Goal: Information Seeking & Learning: Learn about a topic

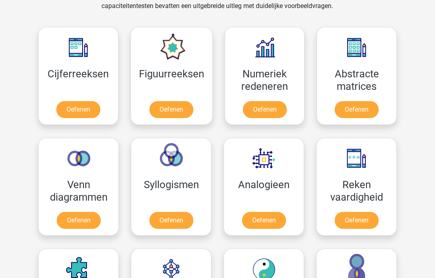
scroll to position [342, 0]
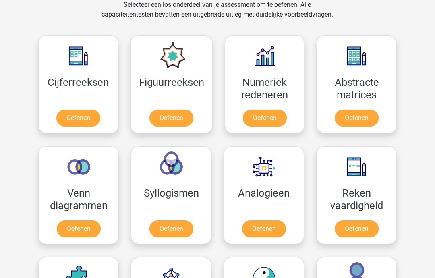
click at [69, 115] on link "Oefenen" at bounding box center [78, 117] width 44 height 17
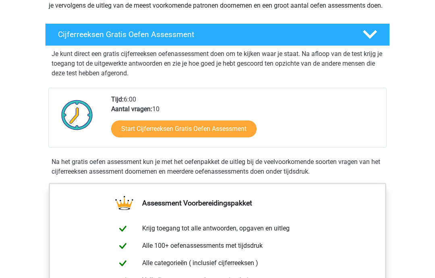
scroll to position [119, 0]
click at [234, 137] on link "Start Cijferreeksen Gratis Oefen Assessment" at bounding box center [183, 128] width 145 height 17
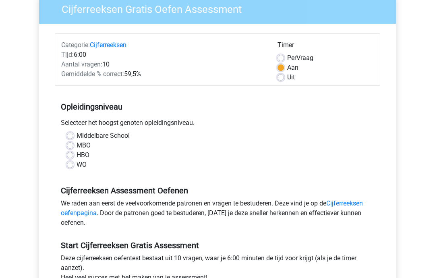
scroll to position [71, 0]
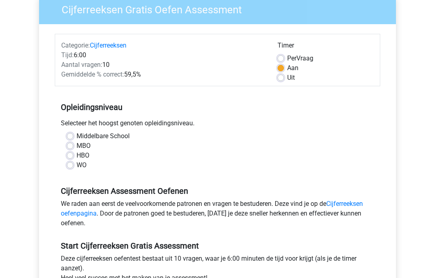
click at [76, 155] on label "HBO" at bounding box center [82, 155] width 13 height 10
click at [68, 155] on input "HBO" at bounding box center [70, 154] width 6 height 8
radio input "true"
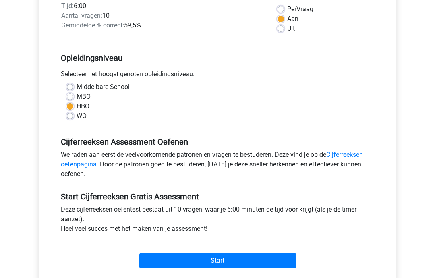
scroll to position [124, 0]
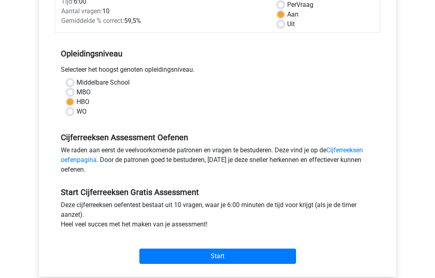
click at [261, 253] on input "Start" at bounding box center [217, 256] width 157 height 15
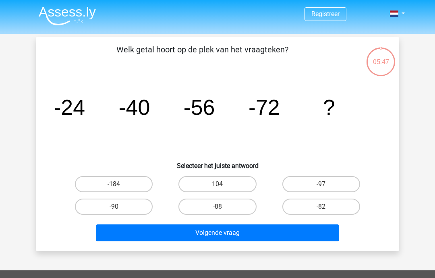
click at [241, 206] on label "-88" at bounding box center [217, 206] width 78 height 16
click at [222, 206] on input "-88" at bounding box center [219, 208] width 5 height 5
radio input "true"
click at [257, 232] on button "Volgende vraag" at bounding box center [217, 232] width 243 height 17
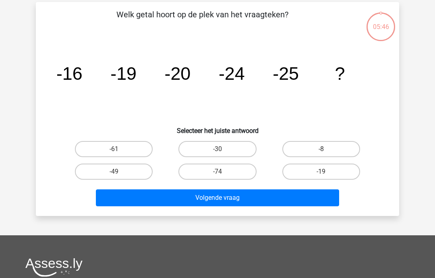
scroll to position [37, 0]
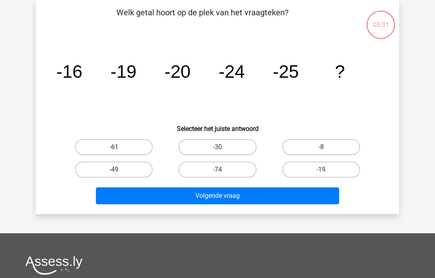
click at [240, 145] on label "-30" at bounding box center [217, 147] width 78 height 16
click at [222, 147] on input "-30" at bounding box center [219, 149] width 5 height 5
radio input "true"
click at [252, 201] on button "Volgende vraag" at bounding box center [217, 195] width 243 height 17
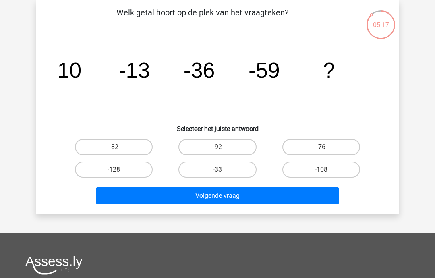
click at [135, 144] on label "-82" at bounding box center [114, 147] width 78 height 16
click at [119, 147] on input "-82" at bounding box center [116, 149] width 5 height 5
radio input "true"
click at [252, 196] on button "Volgende vraag" at bounding box center [217, 195] width 243 height 17
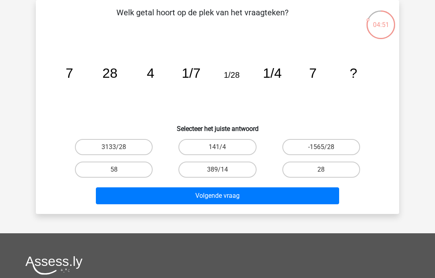
click at [330, 165] on label "28" at bounding box center [321, 169] width 78 height 16
click at [326, 169] on input "28" at bounding box center [323, 171] width 5 height 5
radio input "true"
click at [275, 202] on button "Volgende vraag" at bounding box center [217, 195] width 243 height 17
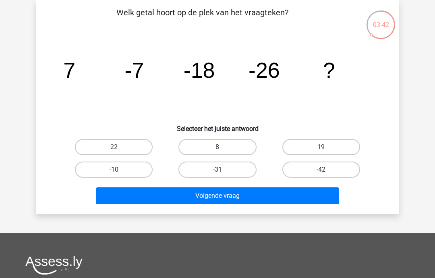
click at [234, 167] on label "-31" at bounding box center [217, 169] width 78 height 16
click at [222, 169] on input "-31" at bounding box center [219, 171] width 5 height 5
radio input "true"
click at [280, 197] on button "Volgende vraag" at bounding box center [217, 195] width 243 height 17
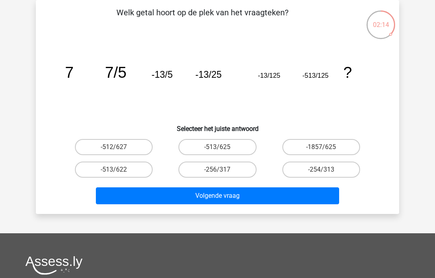
click at [237, 144] on label "-513/625" at bounding box center [217, 147] width 78 height 16
click at [222, 147] on input "-513/625" at bounding box center [219, 149] width 5 height 5
radio input "true"
click at [257, 198] on button "Volgende vraag" at bounding box center [217, 195] width 243 height 17
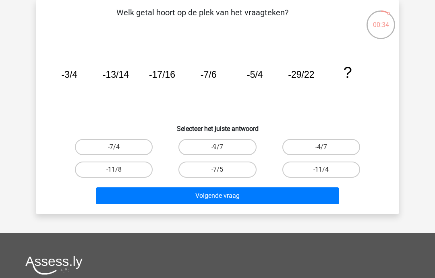
click at [236, 147] on label "-9/7" at bounding box center [217, 147] width 78 height 16
click at [222, 147] on input "-9/7" at bounding box center [219, 149] width 5 height 5
radio input "true"
click at [254, 197] on button "Volgende vraag" at bounding box center [217, 195] width 243 height 17
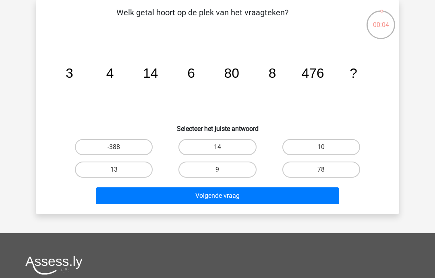
click at [341, 168] on label "78" at bounding box center [321, 169] width 78 height 16
click at [326, 169] on input "78" at bounding box center [323, 171] width 5 height 5
radio input "true"
click at [283, 194] on button "Volgende vraag" at bounding box center [217, 195] width 243 height 17
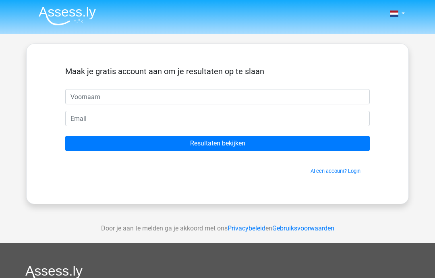
scroll to position [37, 0]
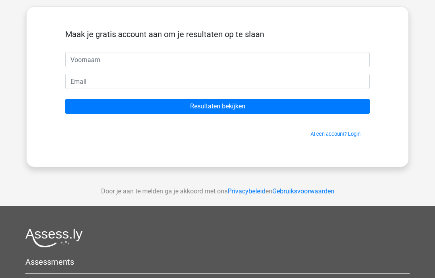
click at [245, 64] on input "text" at bounding box center [217, 59] width 304 height 15
type input "[PERSON_NAME]"
click at [159, 76] on input "email" at bounding box center [217, 81] width 304 height 15
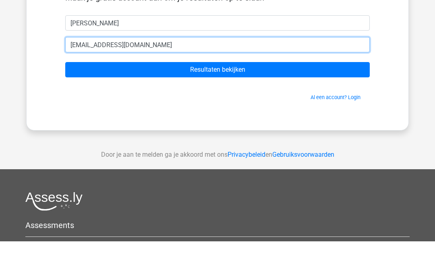
type input "[EMAIL_ADDRESS][DOMAIN_NAME]"
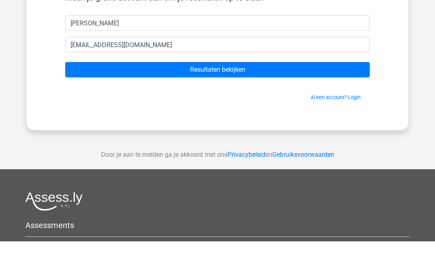
click at [287, 99] on input "Resultaten bekijken" at bounding box center [217, 106] width 304 height 15
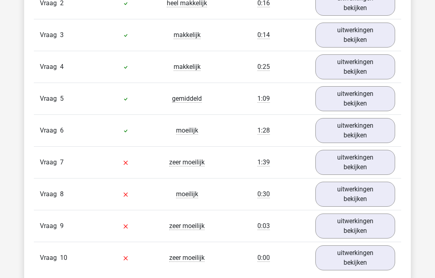
scroll to position [751, 0]
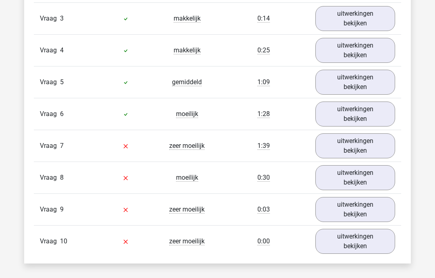
click at [367, 152] on link "uitwerkingen bekijken" at bounding box center [355, 145] width 80 height 25
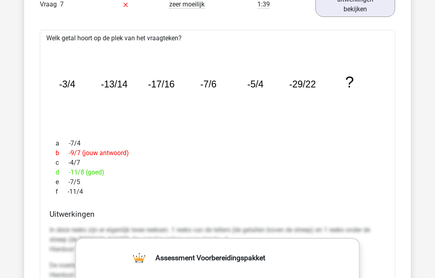
scroll to position [892, 0]
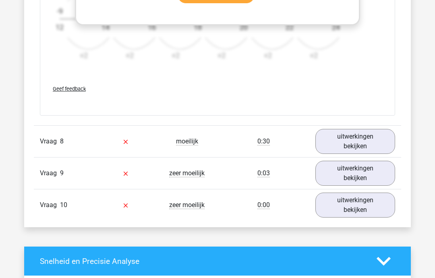
click at [366, 142] on link "uitwerkingen bekijken" at bounding box center [355, 141] width 80 height 25
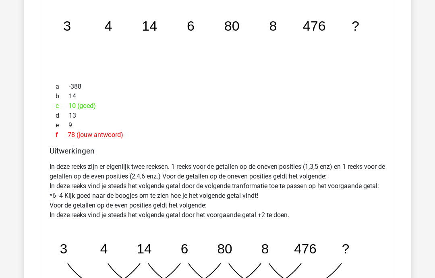
scroll to position [1470, 0]
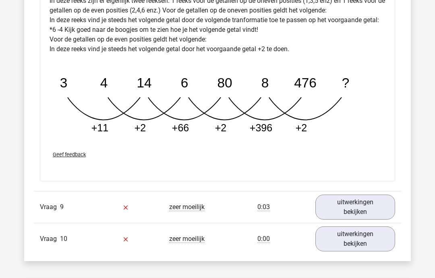
click at [367, 213] on link "uitwerkingen bekijken" at bounding box center [355, 206] width 80 height 25
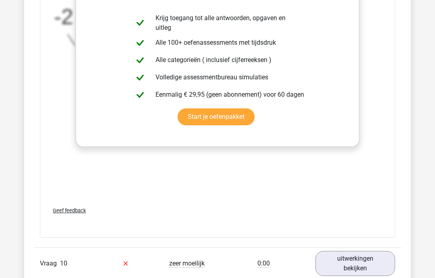
scroll to position [2227, 0]
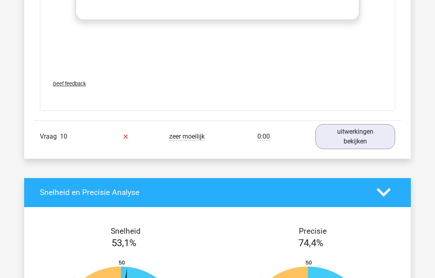
click at [368, 136] on link "uitwerkingen bekijken" at bounding box center [355, 136] width 80 height 25
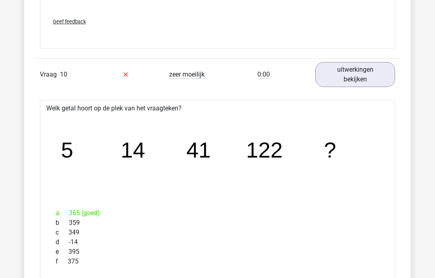
scroll to position [2273, 0]
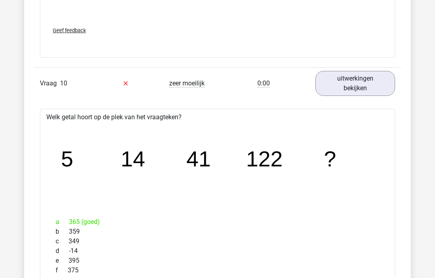
click at [380, 76] on link "uitwerkingen bekijken" at bounding box center [355, 83] width 80 height 25
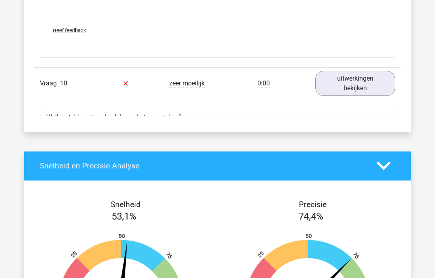
scroll to position [2281, 0]
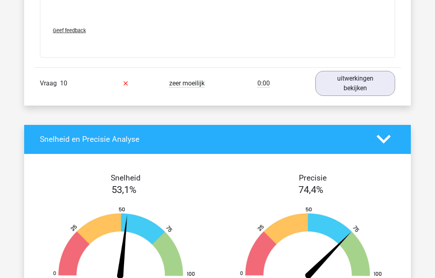
click at [384, 90] on link "uitwerkingen bekijken" at bounding box center [355, 83] width 80 height 25
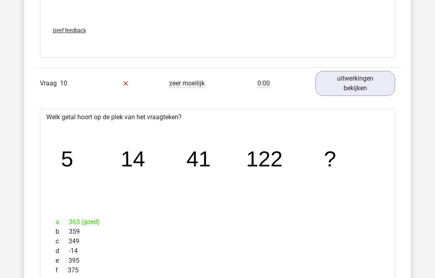
click at [382, 84] on link "uitwerkingen bekijken" at bounding box center [355, 83] width 80 height 25
click at [386, 80] on link "uitwerkingen bekijken" at bounding box center [355, 83] width 80 height 25
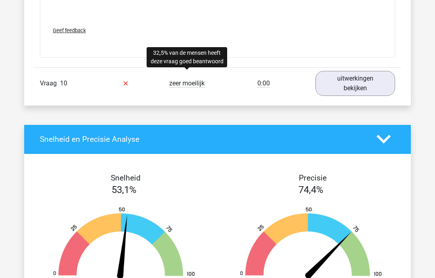
click at [194, 81] on span "zeer moeilijk" at bounding box center [186, 83] width 35 height 8
click at [377, 83] on link "uitwerkingen bekijken" at bounding box center [355, 83] width 80 height 25
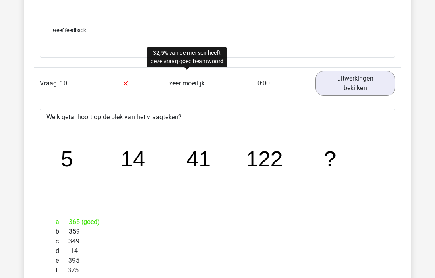
click at [201, 81] on span "zeer moeilijk" at bounding box center [186, 83] width 35 height 8
click at [374, 83] on link "uitwerkingen bekijken" at bounding box center [355, 83] width 80 height 25
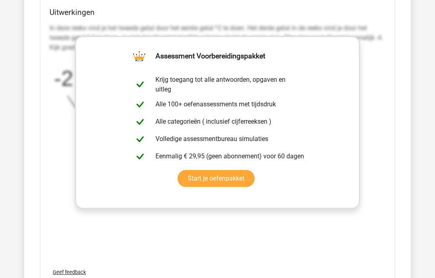
scroll to position [2039, 0]
click at [243, 174] on link "Start je oefenpakket" at bounding box center [215, 178] width 77 height 17
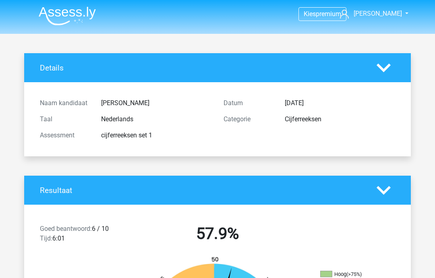
scroll to position [2039, 0]
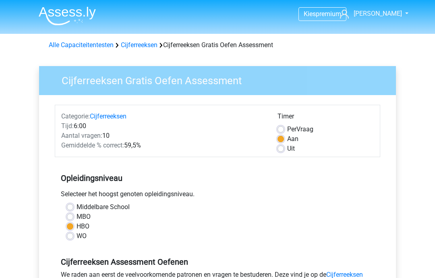
scroll to position [157, 0]
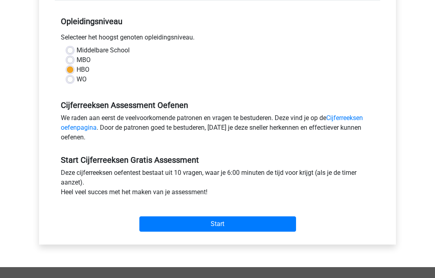
click at [269, 217] on input "Start" at bounding box center [217, 223] width 157 height 15
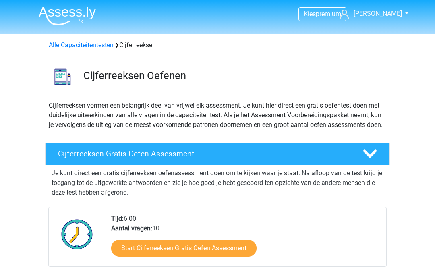
scroll to position [151, 0]
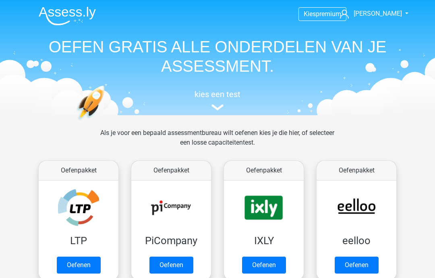
scroll to position [342, 0]
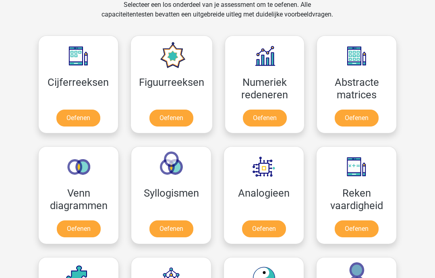
click at [167, 109] on link "Oefenen" at bounding box center [171, 117] width 44 height 17
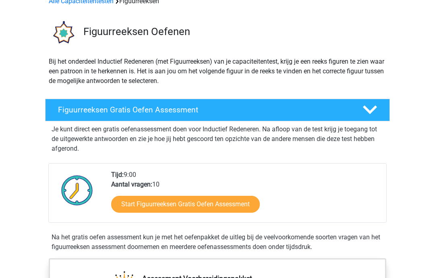
scroll to position [44, 0]
click at [229, 205] on link "Start Figuurreeksen Gratis Oefen Assessment" at bounding box center [185, 204] width 148 height 17
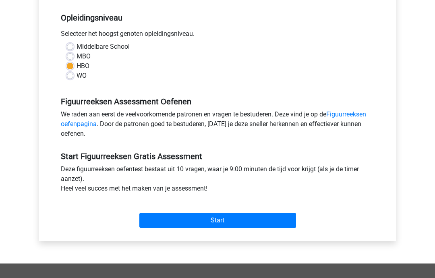
scroll to position [162, 0]
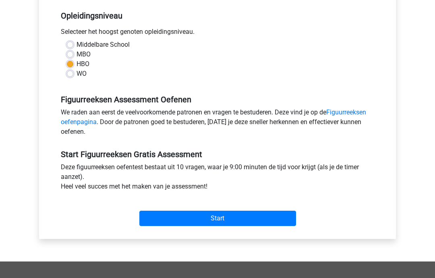
click at [256, 222] on input "Start" at bounding box center [217, 217] width 157 height 15
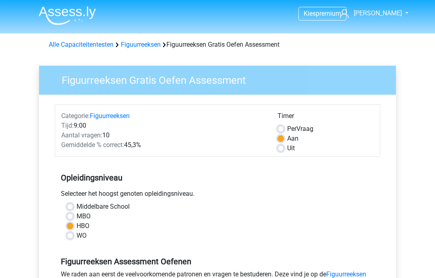
scroll to position [0, 0]
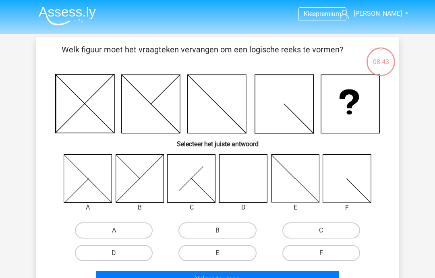
click at [238, 194] on icon at bounding box center [243, 178] width 48 height 48
click at [99, 251] on label "D" at bounding box center [114, 253] width 78 height 16
click at [114, 253] on input "D" at bounding box center [116, 255] width 5 height 5
radio input "true"
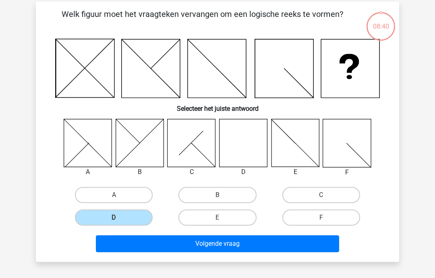
scroll to position [38, 0]
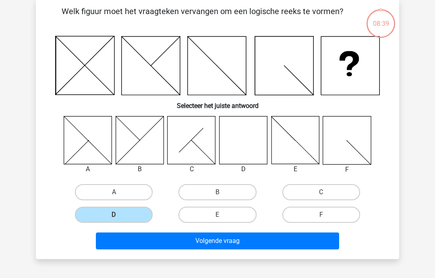
click at [293, 239] on button "Volgende vraag" at bounding box center [217, 240] width 243 height 17
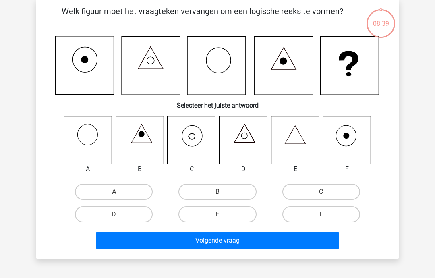
scroll to position [37, 0]
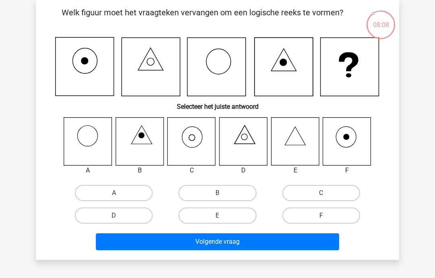
click at [339, 208] on label "F" at bounding box center [321, 215] width 78 height 16
click at [326, 215] on input "F" at bounding box center [323, 217] width 5 height 5
radio input "true"
click at [281, 247] on button "Volgende vraag" at bounding box center [217, 241] width 243 height 17
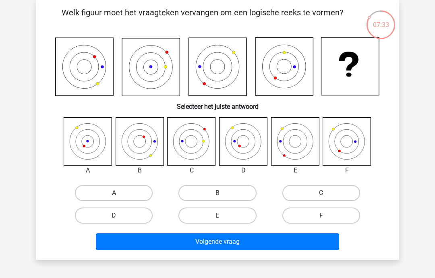
click at [97, 195] on label "A" at bounding box center [114, 193] width 78 height 16
click at [114, 195] on input "A" at bounding box center [116, 195] width 5 height 5
radio input "true"
click at [169, 249] on button "Volgende vraag" at bounding box center [217, 241] width 243 height 17
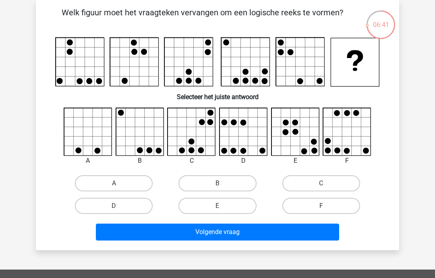
click at [348, 144] on icon at bounding box center [347, 132] width 48 height 48
click at [331, 204] on label "F" at bounding box center [321, 206] width 78 height 16
click at [326, 206] on input "F" at bounding box center [323, 208] width 5 height 5
radio input "true"
click at [257, 240] on button "Volgende vraag" at bounding box center [217, 231] width 243 height 17
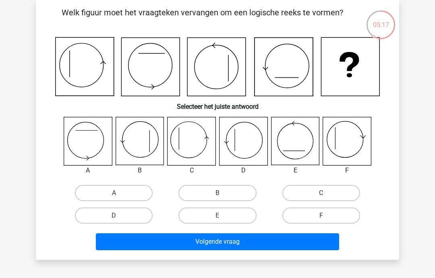
click at [337, 194] on label "C" at bounding box center [321, 193] width 78 height 16
click at [326, 194] on input "C" at bounding box center [323, 195] width 5 height 5
radio input "true"
click at [280, 245] on button "Volgende vraag" at bounding box center [217, 241] width 243 height 17
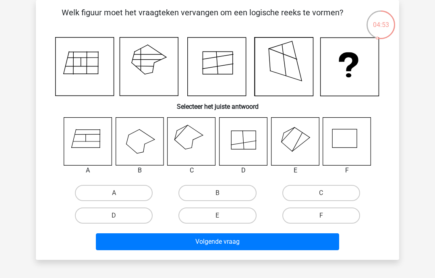
click at [336, 191] on label "C" at bounding box center [321, 193] width 78 height 16
click at [326, 193] on input "C" at bounding box center [323, 195] width 5 height 5
radio input "true"
click at [254, 239] on button "Volgende vraag" at bounding box center [217, 241] width 243 height 17
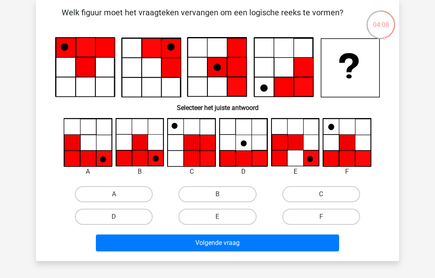
click at [346, 214] on label "F" at bounding box center [321, 216] width 78 height 16
click at [326, 216] on input "F" at bounding box center [323, 218] width 5 height 5
radio input "true"
click at [303, 243] on button "Volgende vraag" at bounding box center [217, 242] width 243 height 17
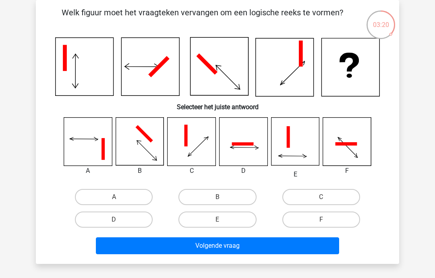
click at [236, 189] on label "B" at bounding box center [217, 197] width 78 height 16
click at [222, 197] on input "B" at bounding box center [219, 199] width 5 height 5
radio input "true"
click at [244, 246] on button "Volgende vraag" at bounding box center [217, 245] width 243 height 17
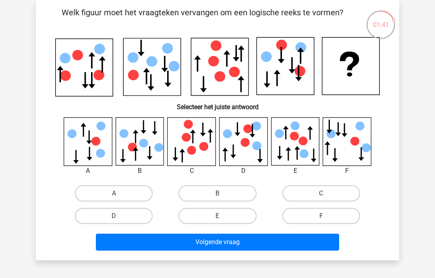
click at [226, 193] on label "B" at bounding box center [217, 193] width 78 height 16
click at [222, 193] on input "B" at bounding box center [219, 195] width 5 height 5
radio input "true"
click at [262, 241] on button "Volgende vraag" at bounding box center [217, 241] width 243 height 17
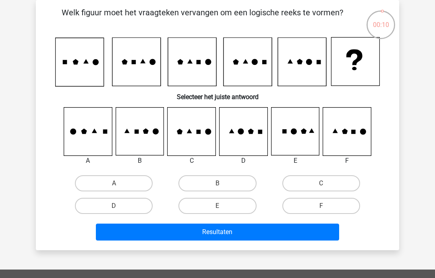
click at [203, 129] on icon at bounding box center [191, 131] width 48 height 48
click at [332, 184] on label "C" at bounding box center [321, 183] width 78 height 16
click at [326, 184] on input "C" at bounding box center [323, 185] width 5 height 5
radio input "true"
click at [293, 236] on button "Resultaten" at bounding box center [217, 231] width 243 height 17
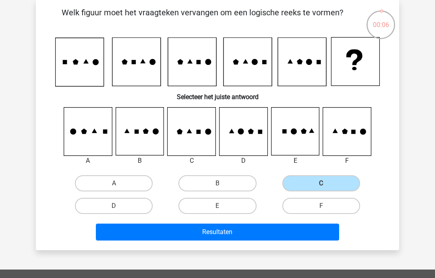
scroll to position [69, 0]
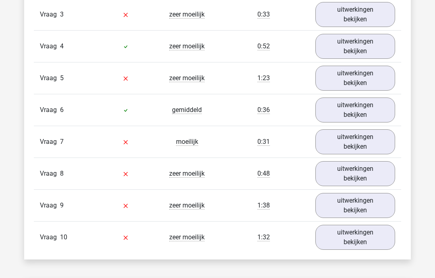
scroll to position [776, 0]
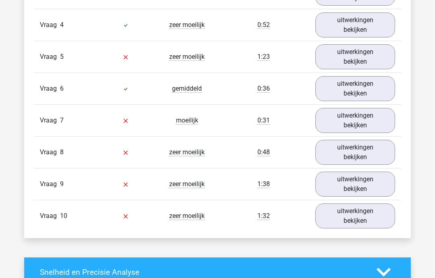
click at [379, 185] on link "uitwerkingen bekijken" at bounding box center [355, 184] width 80 height 25
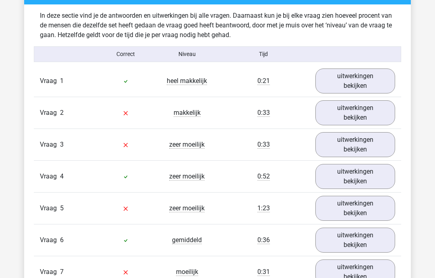
scroll to position [609, 0]
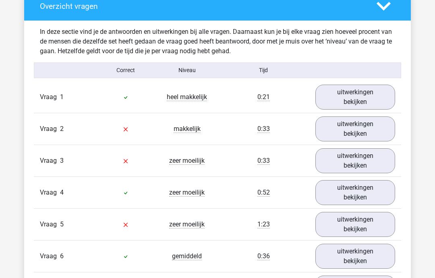
click at [379, 130] on link "uitwerkingen bekijken" at bounding box center [355, 128] width 80 height 25
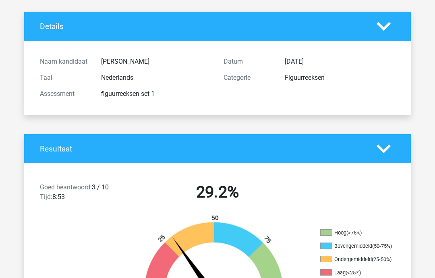
scroll to position [0, 0]
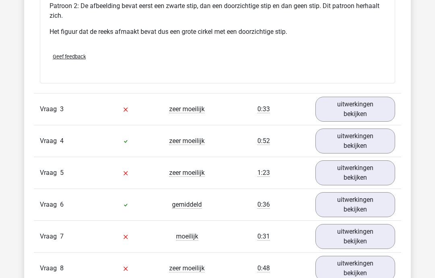
click at [377, 176] on link "uitwerkingen bekijken" at bounding box center [355, 173] width 80 height 25
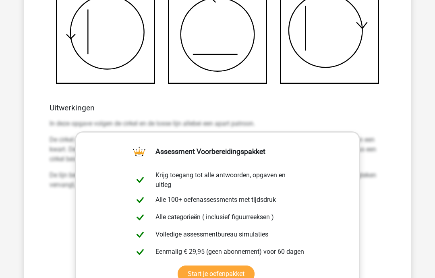
scroll to position [1625, 0]
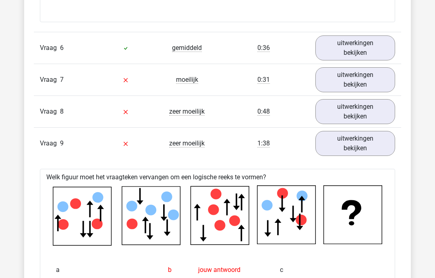
click at [393, 78] on link "uitwerkingen bekijken" at bounding box center [355, 79] width 80 height 25
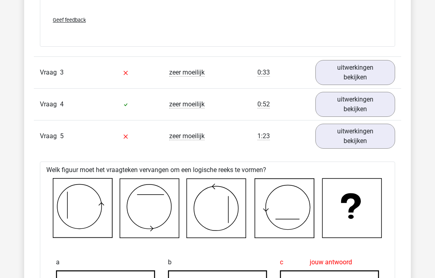
scroll to position [1195, 0]
click at [376, 74] on link "uitwerkingen bekijken" at bounding box center [355, 72] width 80 height 25
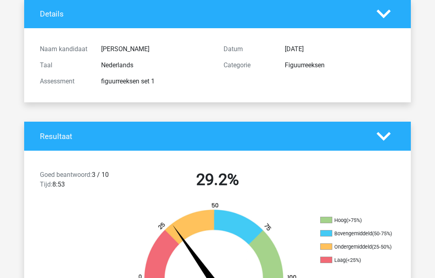
scroll to position [0, 0]
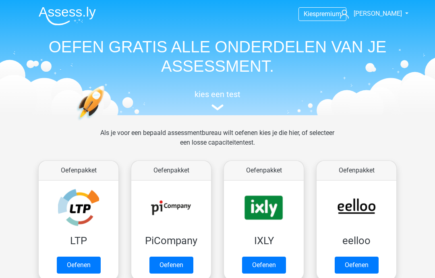
scroll to position [342, 0]
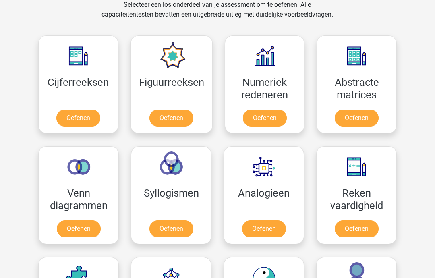
click at [364, 120] on link "Oefenen" at bounding box center [356, 117] width 44 height 17
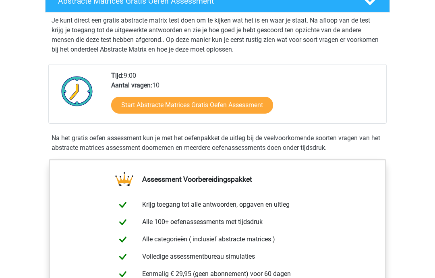
scroll to position [171, 0]
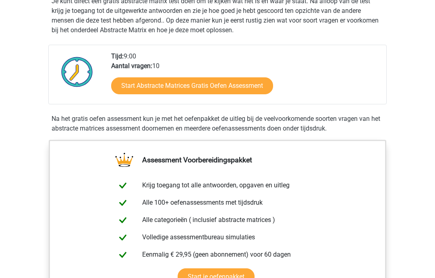
click at [244, 277] on link "Start je oefenpakket" at bounding box center [215, 276] width 77 height 17
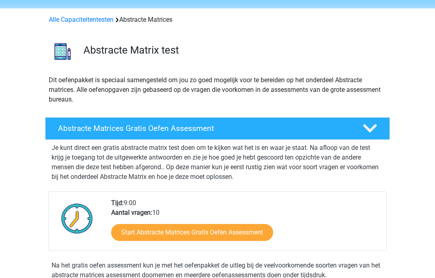
scroll to position [0, 0]
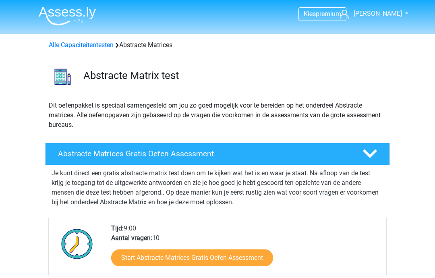
click at [264, 257] on link "Start Abstracte Matrices Gratis Oefen Assessment" at bounding box center [192, 257] width 162 height 17
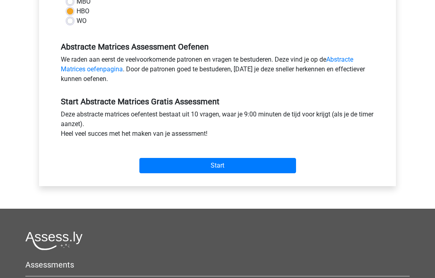
scroll to position [215, 0]
click at [273, 170] on input "Start" at bounding box center [217, 165] width 157 height 15
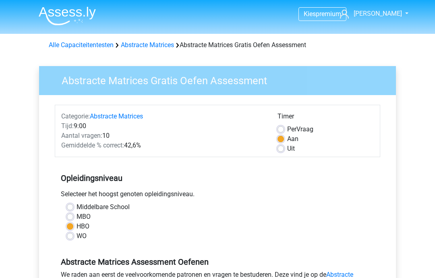
scroll to position [247, 0]
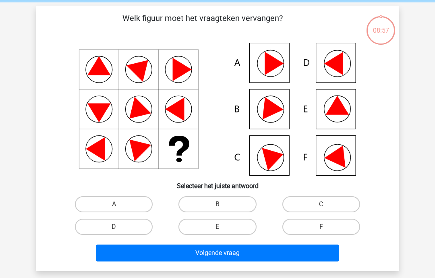
scroll to position [31, 0]
click at [139, 223] on label "D" at bounding box center [114, 226] width 78 height 16
click at [119, 227] on input "D" at bounding box center [116, 229] width 5 height 5
radio input "true"
click at [253, 253] on button "Volgende vraag" at bounding box center [217, 252] width 243 height 17
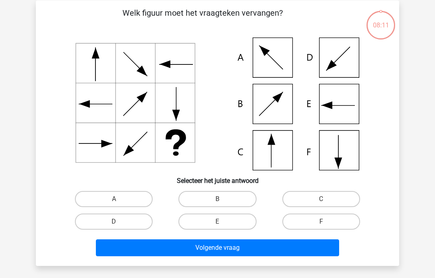
scroll to position [37, 0]
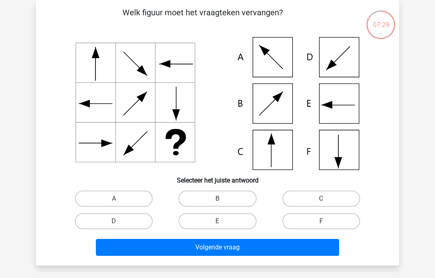
click at [342, 198] on label "C" at bounding box center [321, 198] width 78 height 16
click at [326, 198] on input "C" at bounding box center [323, 200] width 5 height 5
radio input "true"
click at [290, 248] on button "Volgende vraag" at bounding box center [217, 247] width 243 height 17
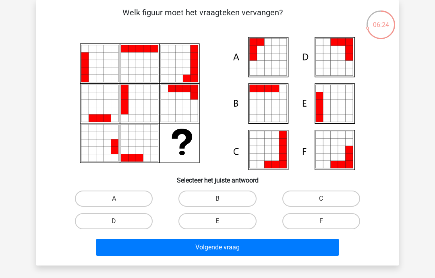
click at [233, 201] on label "B" at bounding box center [217, 198] width 78 height 16
click at [222, 201] on input "B" at bounding box center [219, 200] width 5 height 5
radio input "true"
click at [271, 249] on button "Volgende vraag" at bounding box center [217, 247] width 243 height 17
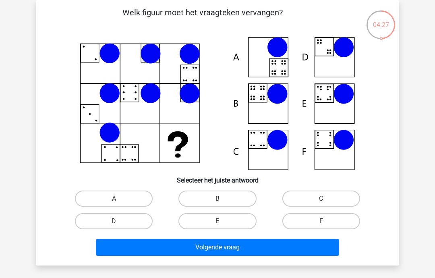
click at [229, 198] on label "B" at bounding box center [217, 198] width 78 height 16
click at [222, 198] on input "B" at bounding box center [219, 200] width 5 height 5
radio input "true"
click at [262, 250] on button "Volgende vraag" at bounding box center [217, 247] width 243 height 17
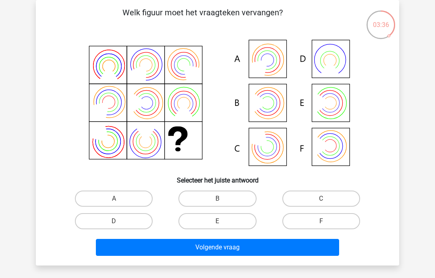
click at [122, 206] on label "A" at bounding box center [114, 198] width 78 height 16
click at [119, 204] on input "A" at bounding box center [116, 200] width 5 height 5
radio input "true"
click at [307, 245] on button "Volgende vraag" at bounding box center [217, 247] width 243 height 17
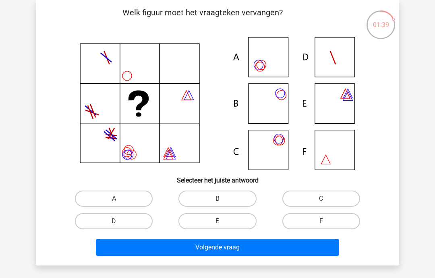
click at [138, 202] on label "A" at bounding box center [114, 198] width 78 height 16
click at [119, 202] on input "A" at bounding box center [116, 200] width 5 height 5
radio input "true"
click at [206, 255] on button "Volgende vraag" at bounding box center [217, 247] width 243 height 17
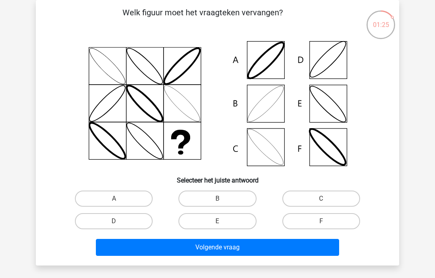
click at [353, 228] on label "F" at bounding box center [321, 221] width 78 height 16
click at [326, 226] on input "F" at bounding box center [323, 223] width 5 height 5
radio input "true"
click at [143, 198] on label "A" at bounding box center [114, 198] width 78 height 16
click at [119, 198] on input "A" at bounding box center [116, 200] width 5 height 5
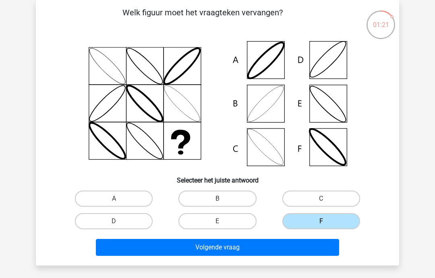
radio input "true"
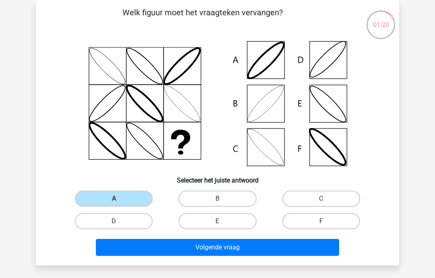
click at [236, 247] on button "Volgende vraag" at bounding box center [217, 247] width 243 height 17
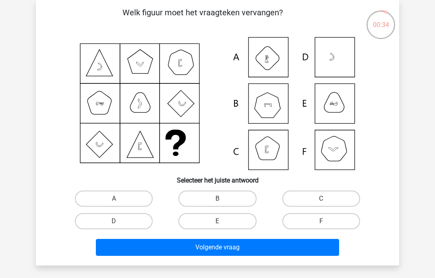
click at [339, 108] on icon at bounding box center [217, 103] width 324 height 133
click at [235, 228] on label "E" at bounding box center [217, 221] width 78 height 16
click at [222, 226] on input "E" at bounding box center [219, 223] width 5 height 5
radio input "true"
click at [244, 245] on button "Volgende vraag" at bounding box center [217, 247] width 243 height 17
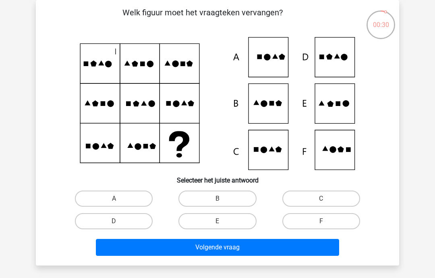
click at [341, 200] on label "C" at bounding box center [321, 198] width 78 height 16
click at [326, 200] on input "C" at bounding box center [323, 200] width 5 height 5
radio input "true"
click at [267, 248] on button "Volgende vraag" at bounding box center [217, 247] width 243 height 17
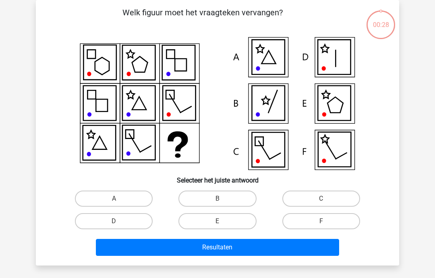
click at [323, 199] on input "C" at bounding box center [323, 200] width 5 height 5
radio input "true"
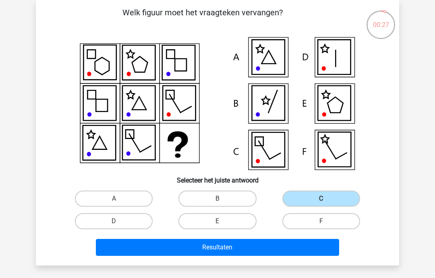
click at [276, 255] on button "Resultaten" at bounding box center [217, 247] width 243 height 17
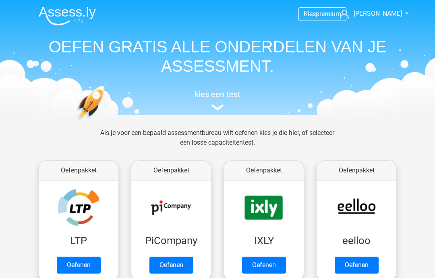
scroll to position [342, 0]
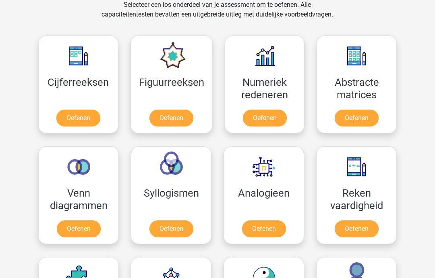
click at [73, 220] on link "Oefenen" at bounding box center [79, 228] width 44 height 17
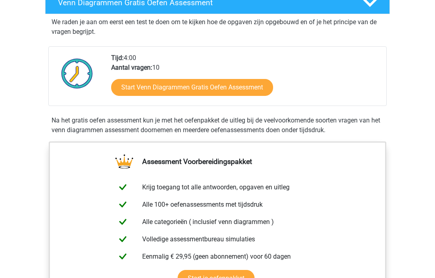
scroll to position [148, 0]
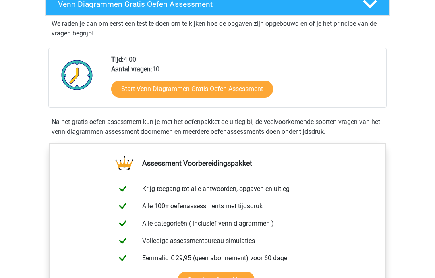
click at [252, 90] on link "Start Venn Diagrammen Gratis Oefen Assessment" at bounding box center [192, 89] width 162 height 17
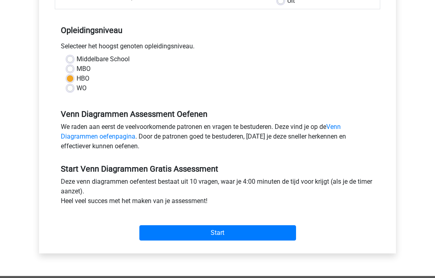
scroll to position [178, 0]
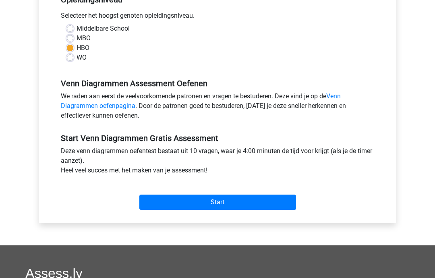
click at [270, 196] on input "Start" at bounding box center [217, 202] width 157 height 15
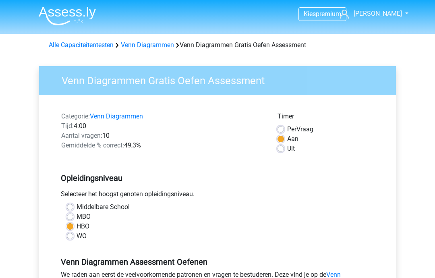
scroll to position [210, 0]
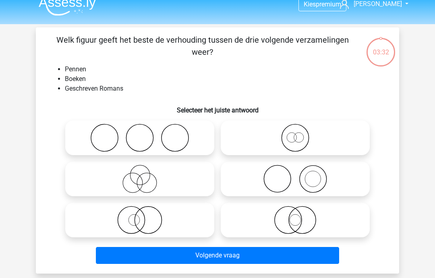
scroll to position [10, 0]
click at [335, 217] on icon at bounding box center [295, 220] width 142 height 28
click at [300, 216] on input "radio" at bounding box center [297, 212] width 5 height 5
radio input "true"
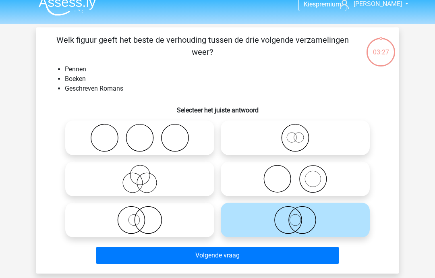
click at [323, 253] on button "Volgende vraag" at bounding box center [217, 255] width 243 height 17
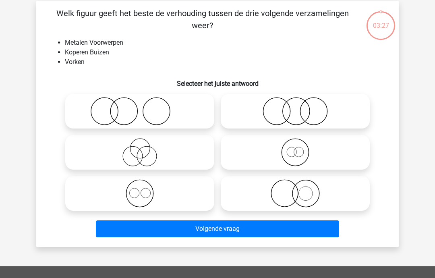
scroll to position [37, 0]
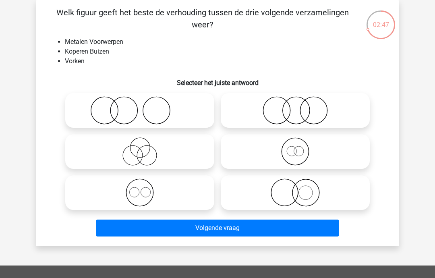
click at [177, 113] on icon at bounding box center [139, 110] width 142 height 28
click at [145, 106] on input "radio" at bounding box center [142, 103] width 5 height 5
radio input "true"
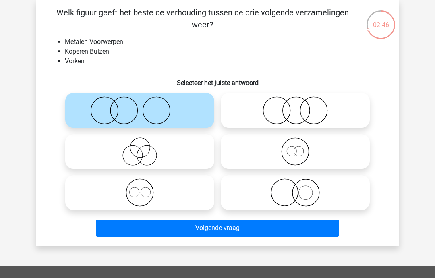
scroll to position [37, 0]
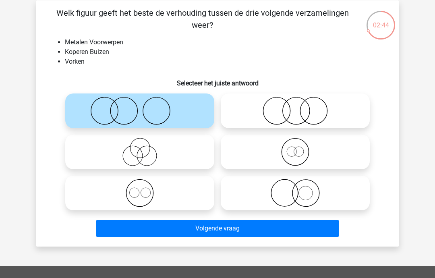
click at [278, 231] on button "Volgende vraag" at bounding box center [217, 228] width 243 height 17
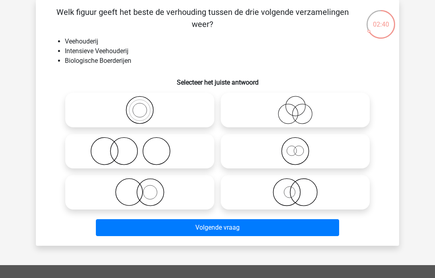
scroll to position [34, 0]
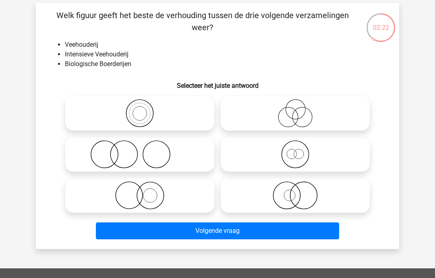
click at [182, 202] on icon at bounding box center [139, 195] width 142 height 28
click at [145, 191] on input "radio" at bounding box center [142, 188] width 5 height 5
radio input "true"
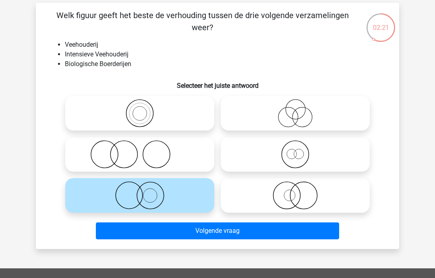
click at [222, 237] on button "Volgende vraag" at bounding box center [217, 230] width 243 height 17
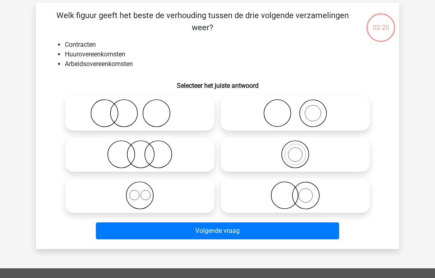
scroll to position [37, 0]
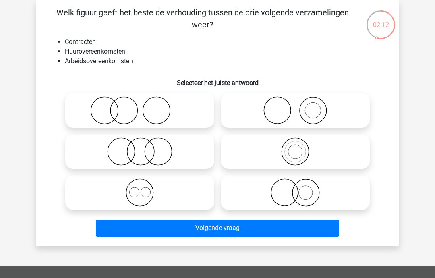
click at [179, 113] on icon at bounding box center [139, 110] width 142 height 28
click at [145, 106] on input "radio" at bounding box center [142, 103] width 5 height 5
radio input "true"
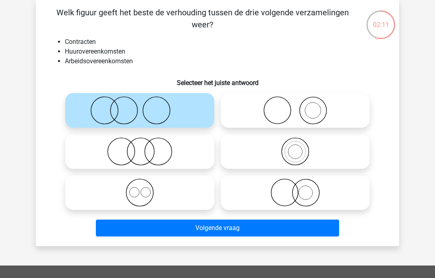
click at [216, 229] on button "Volgende vraag" at bounding box center [217, 227] width 243 height 17
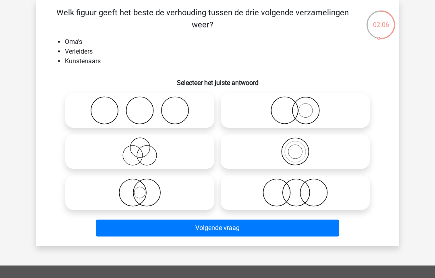
click at [204, 119] on icon at bounding box center [139, 110] width 142 height 28
click at [145, 106] on input "radio" at bounding box center [142, 103] width 5 height 5
radio input "true"
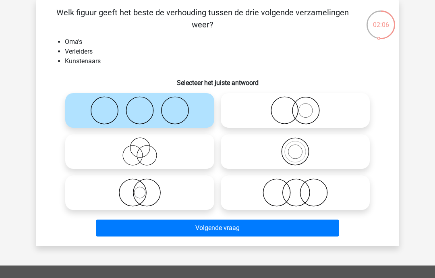
click at [220, 233] on button "Volgende vraag" at bounding box center [217, 227] width 243 height 17
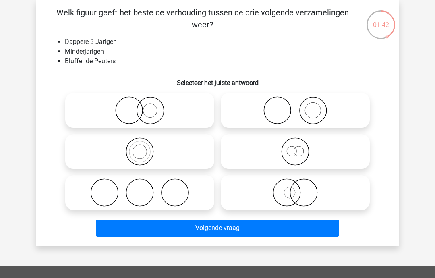
click at [320, 151] on icon at bounding box center [295, 151] width 142 height 28
click at [300, 147] on input "radio" at bounding box center [297, 144] width 5 height 5
radio input "true"
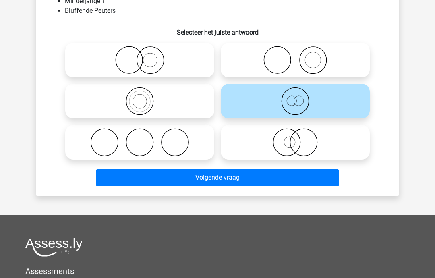
click at [309, 176] on button "Volgende vraag" at bounding box center [217, 177] width 243 height 17
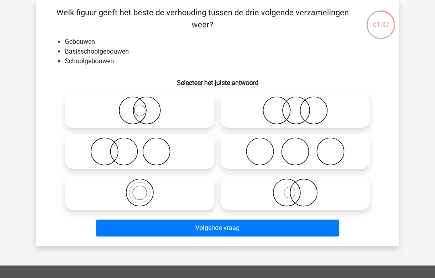
click at [311, 189] on icon at bounding box center [295, 192] width 142 height 28
click at [300, 188] on input "radio" at bounding box center [297, 185] width 5 height 5
radio input "true"
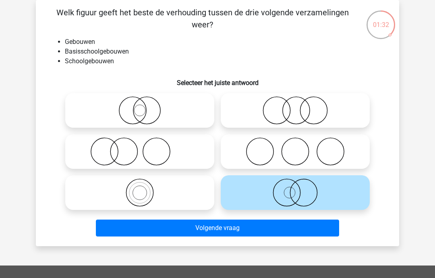
click at [294, 235] on button "Volgende vraag" at bounding box center [217, 227] width 243 height 17
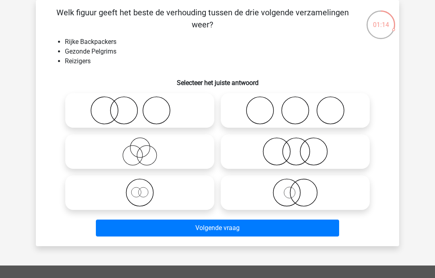
click at [336, 110] on icon at bounding box center [295, 110] width 142 height 28
click at [300, 106] on input "radio" at bounding box center [297, 103] width 5 height 5
radio input "true"
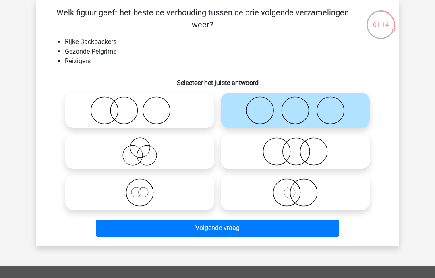
click at [304, 224] on button "Volgende vraag" at bounding box center [217, 227] width 243 height 17
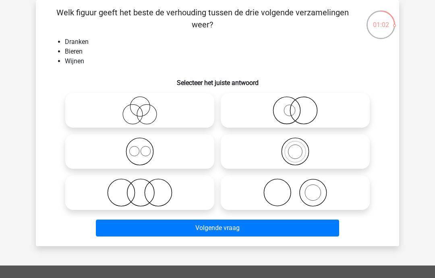
click at [190, 155] on icon at bounding box center [139, 151] width 142 height 28
click at [145, 147] on input "radio" at bounding box center [142, 144] width 5 height 5
radio input "true"
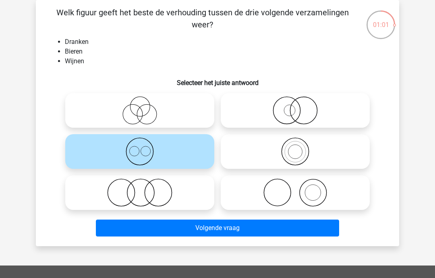
click at [218, 232] on button "Volgende vraag" at bounding box center [217, 227] width 243 height 17
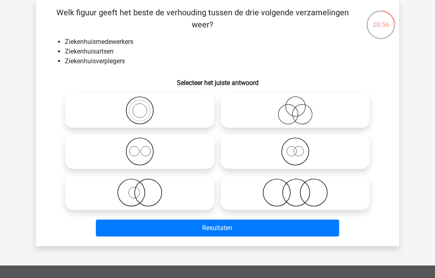
click at [302, 109] on icon at bounding box center [295, 110] width 142 height 28
click at [300, 106] on input "radio" at bounding box center [297, 103] width 5 height 5
radio input "true"
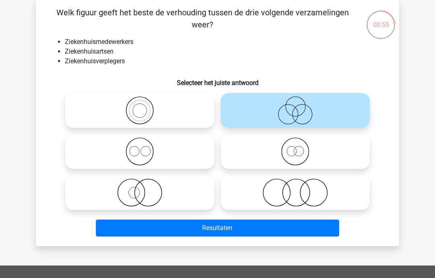
click at [281, 227] on button "Resultaten" at bounding box center [217, 227] width 243 height 17
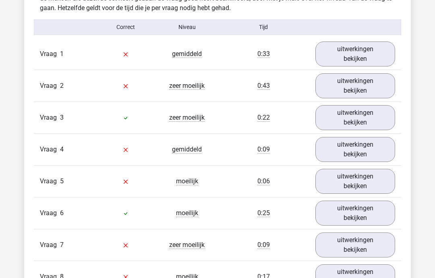
click at [374, 49] on link "uitwerkingen bekijken" at bounding box center [355, 54] width 80 height 25
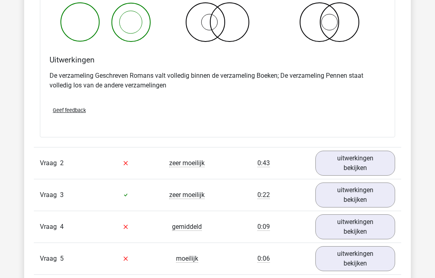
scroll to position [882, 0]
click at [356, 169] on link "uitwerkingen bekijken" at bounding box center [355, 163] width 80 height 25
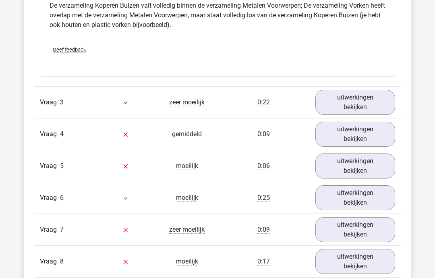
scroll to position [1308, 0]
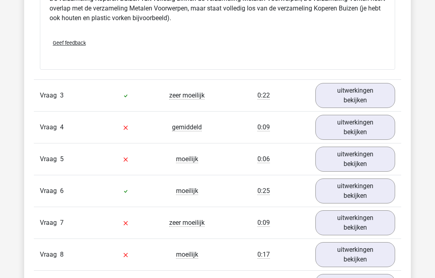
click at [384, 156] on link "uitwerkingen bekijken" at bounding box center [355, 158] width 80 height 25
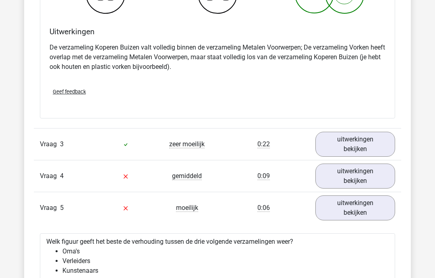
click at [381, 143] on link "uitwerkingen bekijken" at bounding box center [355, 144] width 80 height 25
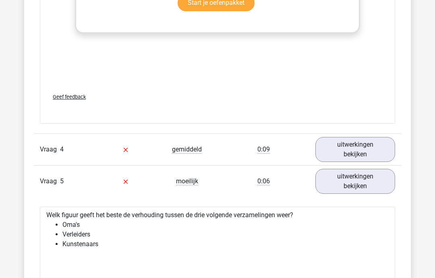
scroll to position [1812, 0]
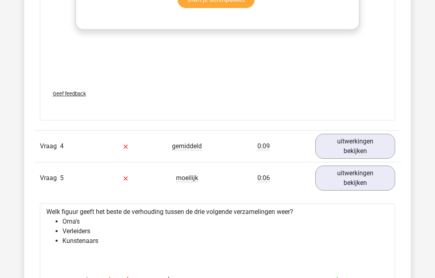
click at [381, 179] on link "uitwerkingen bekijken" at bounding box center [355, 177] width 80 height 25
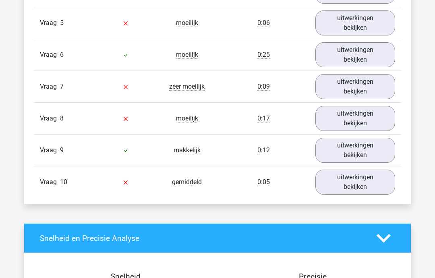
scroll to position [1970, 0]
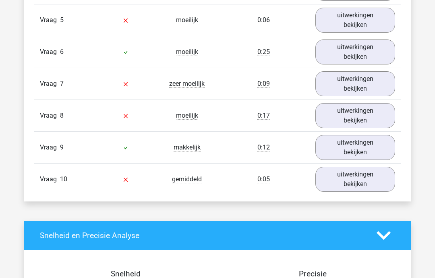
click at [375, 173] on link "uitwerkingen bekijken" at bounding box center [355, 179] width 80 height 25
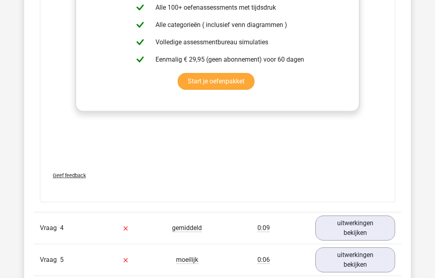
scroll to position [1711, 0]
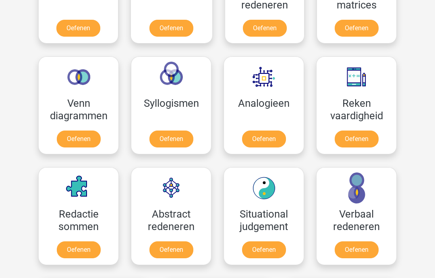
scroll to position [432, 0]
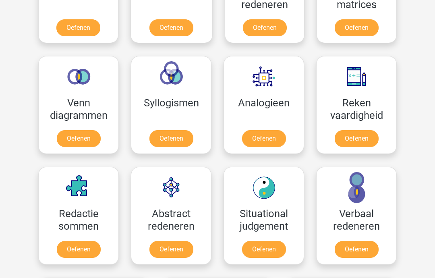
click at [277, 130] on link "Oefenen" at bounding box center [264, 138] width 44 height 17
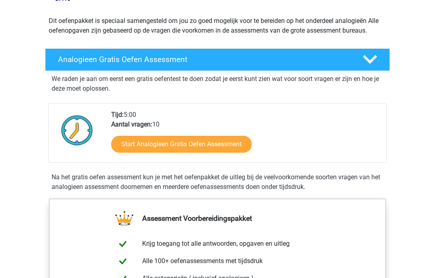
scroll to position [93, 0]
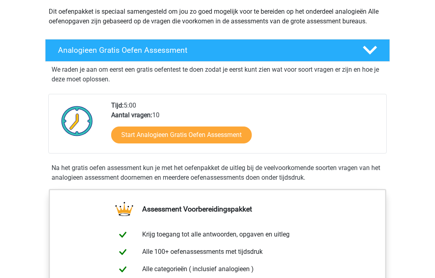
click at [242, 130] on link "Start Analogieen Gratis Oefen Assessment" at bounding box center [181, 135] width 140 height 17
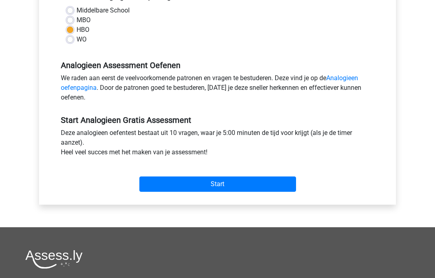
scroll to position [197, 0]
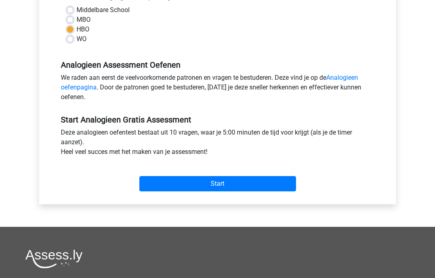
click at [275, 177] on input "Start" at bounding box center [217, 183] width 157 height 15
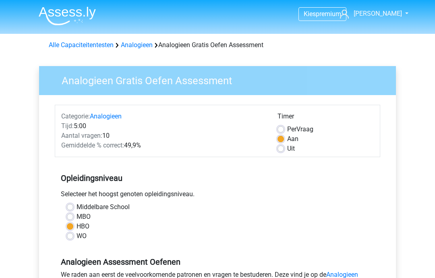
scroll to position [229, 0]
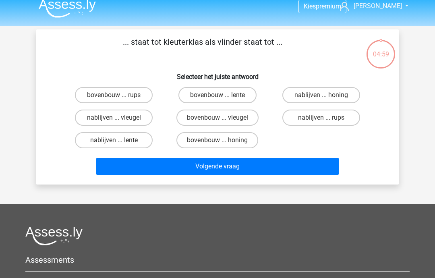
scroll to position [22, 0]
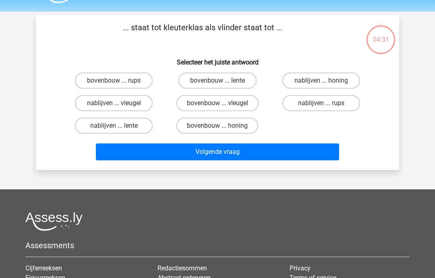
click at [139, 84] on label "bovenbouw ... rups" at bounding box center [114, 80] width 78 height 16
click at [119, 84] on input "bovenbouw ... rups" at bounding box center [116, 82] width 5 height 5
radio input "true"
click at [269, 150] on button "Volgende vraag" at bounding box center [217, 151] width 243 height 17
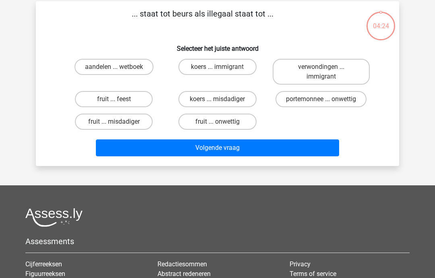
scroll to position [37, 0]
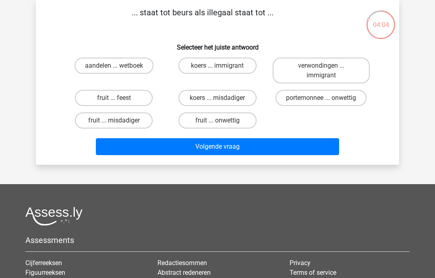
click at [246, 98] on label "koers ... misdadiger" at bounding box center [217, 98] width 78 height 16
click at [222, 98] on input "koers ... misdadiger" at bounding box center [219, 100] width 5 height 5
radio input "true"
click at [240, 151] on button "Volgende vraag" at bounding box center [217, 146] width 243 height 17
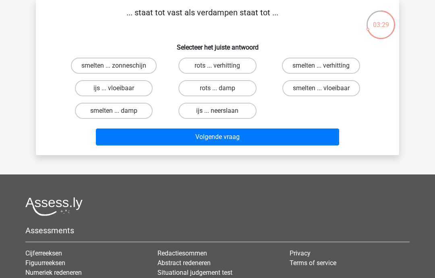
click at [245, 71] on label "rots ... verhitting" at bounding box center [217, 66] width 78 height 16
click at [222, 71] on input "rots ... verhitting" at bounding box center [219, 68] width 5 height 5
radio input "true"
click at [245, 144] on button "Volgende vraag" at bounding box center [217, 136] width 243 height 17
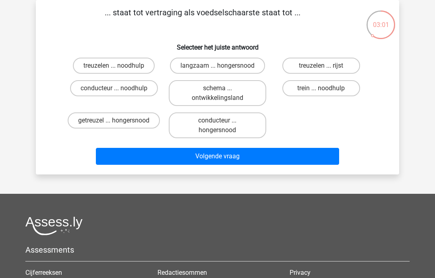
click at [145, 122] on label "getreuzel ... hongersnood" at bounding box center [114, 120] width 92 height 16
click at [119, 122] on input "getreuzel ... hongersnood" at bounding box center [116, 122] width 5 height 5
radio input "true"
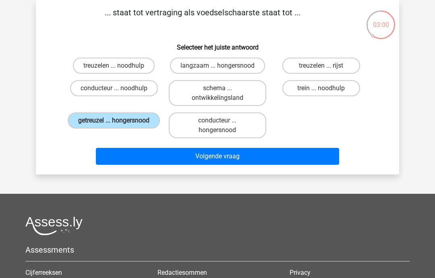
click at [251, 159] on button "Volgende vraag" at bounding box center [217, 156] width 243 height 17
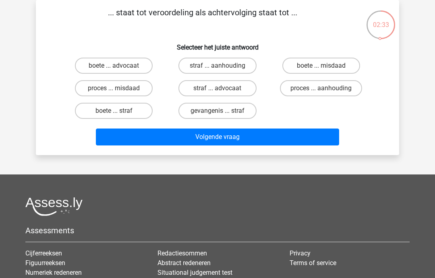
click at [346, 84] on label "proces ... aanhouding" at bounding box center [321, 88] width 82 height 16
click at [326, 88] on input "proces ... aanhouding" at bounding box center [323, 90] width 5 height 5
radio input "true"
click at [311, 136] on button "Volgende vraag" at bounding box center [217, 136] width 243 height 17
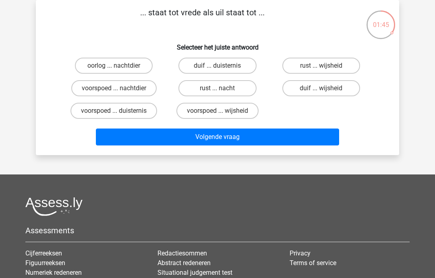
click at [342, 85] on label "duif ... wijsheid" at bounding box center [321, 88] width 78 height 16
click at [326, 88] on input "duif ... wijsheid" at bounding box center [323, 90] width 5 height 5
radio input "true"
click at [268, 144] on button "Volgende vraag" at bounding box center [217, 136] width 243 height 17
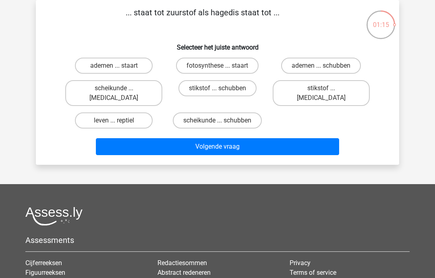
click at [124, 118] on label "leven ... reptiel" at bounding box center [114, 120] width 78 height 16
click at [119, 120] on input "leven ... reptiel" at bounding box center [116, 122] width 5 height 5
radio input "true"
click at [250, 142] on button "Volgende vraag" at bounding box center [217, 146] width 243 height 17
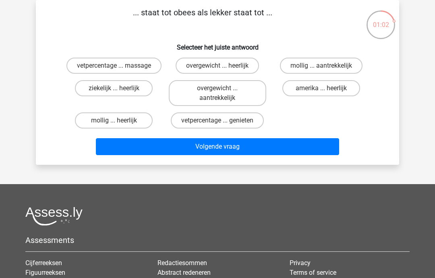
click at [252, 64] on label "overgewicht ... heerlijk" at bounding box center [216, 66] width 83 height 16
click at [222, 66] on input "overgewicht ... heerlijk" at bounding box center [219, 68] width 5 height 5
radio input "true"
click at [299, 142] on button "Volgende vraag" at bounding box center [217, 146] width 243 height 17
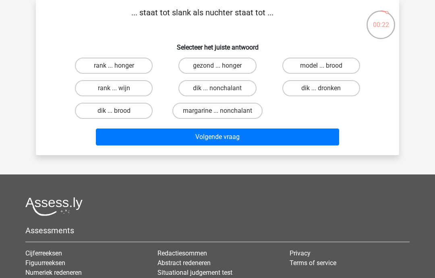
click at [233, 81] on label "dik ... nonchalant" at bounding box center [217, 88] width 78 height 16
click at [222, 88] on input "dik ... nonchalant" at bounding box center [219, 90] width 5 height 5
radio input "true"
click at [270, 134] on button "Volgende vraag" at bounding box center [217, 136] width 243 height 17
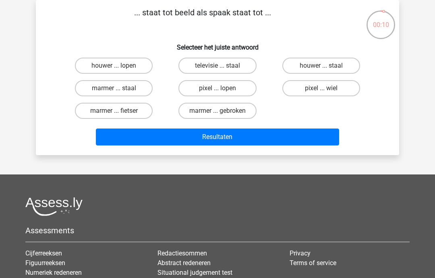
click at [352, 68] on label "houwer ... staal" at bounding box center [321, 66] width 78 height 16
click at [326, 68] on input "houwer ... staal" at bounding box center [323, 68] width 5 height 5
radio input "true"
click at [307, 135] on button "Resultaten" at bounding box center [217, 136] width 243 height 17
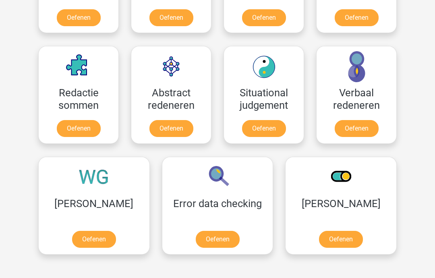
scroll to position [546, 0]
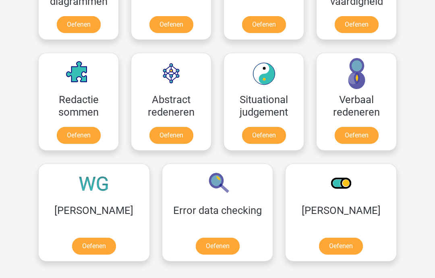
click at [319, 238] on link "Oefenen" at bounding box center [341, 246] width 44 height 17
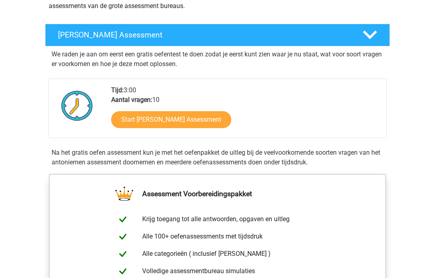
scroll to position [143, 0]
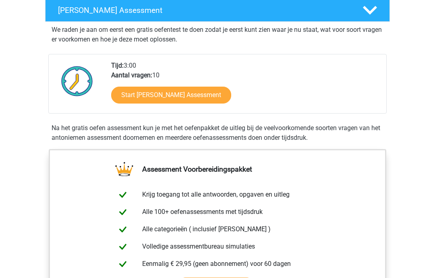
click at [231, 95] on link "Start Antoniemen Gratis Oefen Assessment" at bounding box center [171, 95] width 120 height 17
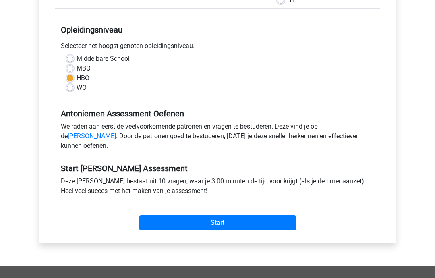
scroll to position [181, 0]
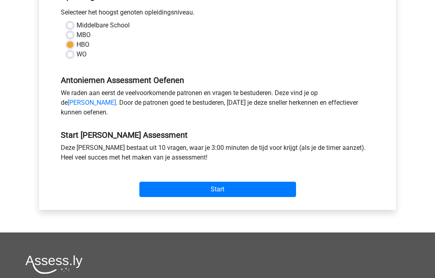
click at [270, 197] on input "Start" at bounding box center [217, 189] width 157 height 15
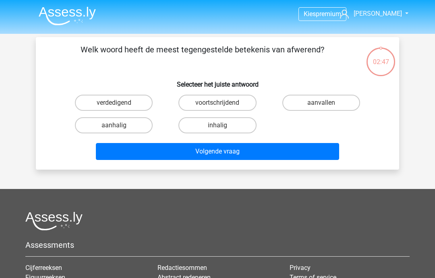
click at [344, 95] on label "aanvallen" at bounding box center [321, 103] width 78 height 16
click at [326, 103] on input "aanvallen" at bounding box center [323, 105] width 5 height 5
radio input "true"
click at [309, 150] on button "Volgende vraag" at bounding box center [217, 151] width 243 height 17
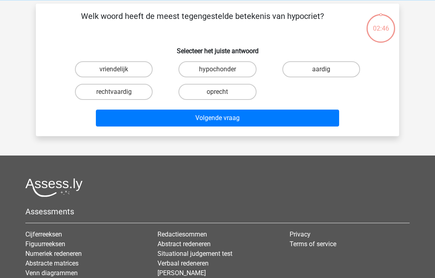
scroll to position [37, 0]
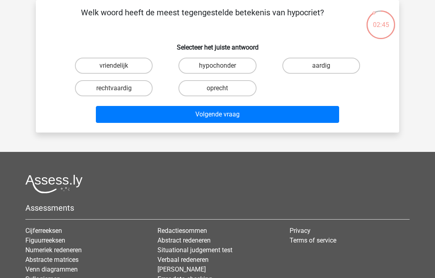
click at [304, 115] on button "Volgende vraag" at bounding box center [217, 114] width 243 height 17
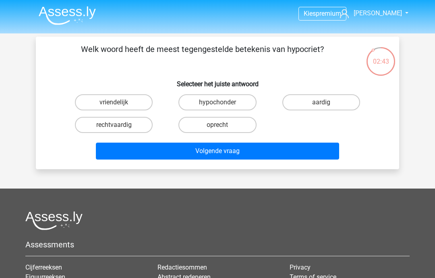
scroll to position [0, 0]
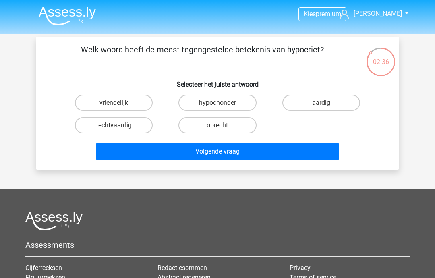
click at [240, 122] on label "oprecht" at bounding box center [217, 125] width 78 height 16
click at [222, 125] on input "oprecht" at bounding box center [219, 127] width 5 height 5
radio input "true"
click at [306, 150] on button "Volgende vraag" at bounding box center [217, 151] width 243 height 17
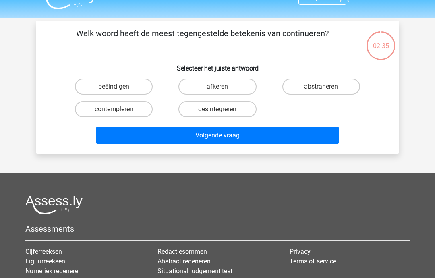
scroll to position [37, 0]
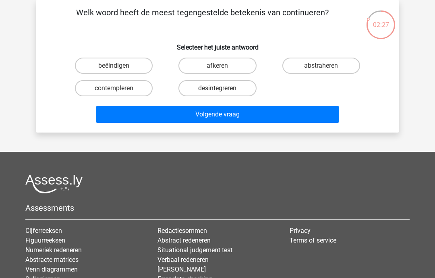
click at [129, 67] on label "beëindigen" at bounding box center [114, 66] width 78 height 16
click at [119, 67] on input "beëindigen" at bounding box center [116, 68] width 5 height 5
radio input "true"
click at [281, 115] on button "Volgende vraag" at bounding box center [217, 114] width 243 height 17
click at [129, 62] on label "mager" at bounding box center [114, 66] width 78 height 16
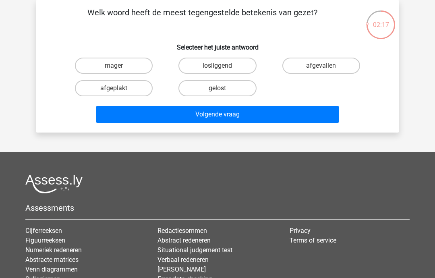
click at [119, 66] on input "mager" at bounding box center [116, 68] width 5 height 5
radio input "true"
click at [299, 113] on button "Volgende vraag" at bounding box center [217, 114] width 243 height 17
click at [346, 64] on label "afhalig" at bounding box center [321, 66] width 78 height 16
click at [326, 66] on input "afhalig" at bounding box center [323, 68] width 5 height 5
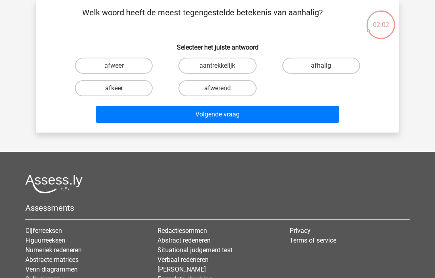
radio input "true"
click at [308, 115] on button "Volgende vraag" at bounding box center [217, 114] width 243 height 17
click at [243, 88] on label "afvallig" at bounding box center [217, 88] width 78 height 16
click at [222, 88] on input "afvallig" at bounding box center [219, 90] width 5 height 5
radio input "true"
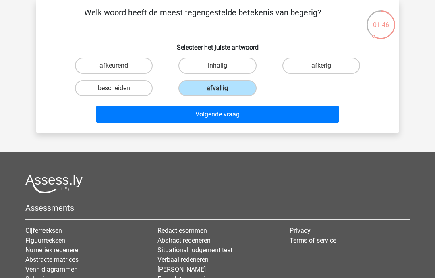
click at [264, 115] on button "Volgende vraag" at bounding box center [217, 114] width 243 height 17
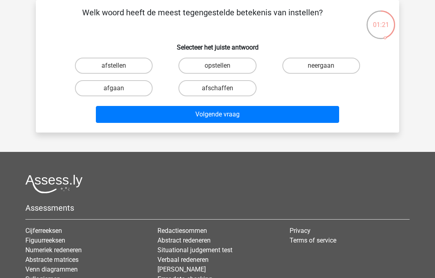
click at [241, 87] on label "afschaffen" at bounding box center [217, 88] width 78 height 16
click at [222, 88] on input "afschaffen" at bounding box center [219, 90] width 5 height 5
radio input "true"
click at [264, 112] on button "Volgende vraag" at bounding box center [217, 114] width 243 height 17
click at [251, 84] on label "veel" at bounding box center [217, 88] width 78 height 16
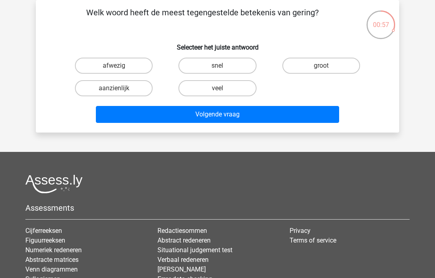
click at [222, 88] on input "veel" at bounding box center [219, 90] width 5 height 5
radio input "true"
click at [283, 118] on button "Volgende vraag" at bounding box center [217, 114] width 243 height 17
click at [152, 92] on label "lomp" at bounding box center [114, 88] width 78 height 16
click at [119, 92] on input "lomp" at bounding box center [116, 90] width 5 height 5
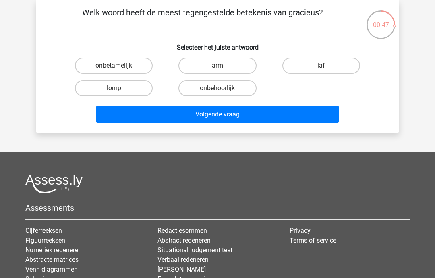
radio input "true"
click at [270, 117] on button "Volgende vraag" at bounding box center [217, 114] width 243 height 17
click at [248, 95] on label "mat" at bounding box center [217, 88] width 78 height 16
click at [222, 93] on input "mat" at bounding box center [219, 90] width 5 height 5
radio input "true"
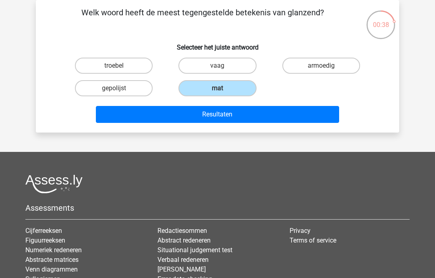
click at [296, 113] on button "Resultaten" at bounding box center [217, 114] width 243 height 17
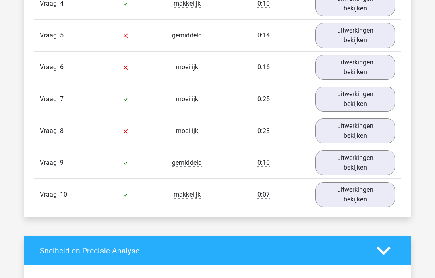
scroll to position [796, 0]
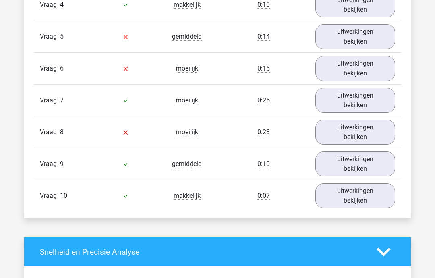
click at [380, 131] on link "uitwerkingen bekijken" at bounding box center [355, 131] width 80 height 25
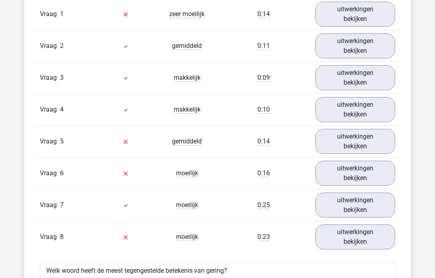
scroll to position [692, 0]
click at [385, 140] on link "uitwerkingen bekijken" at bounding box center [355, 141] width 80 height 25
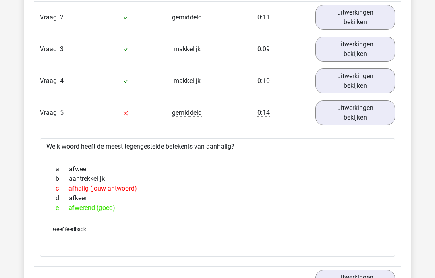
scroll to position [719, 0]
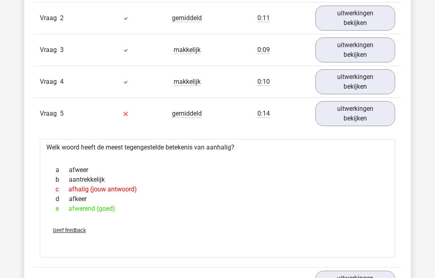
click at [385, 113] on link "uitwerkingen bekijken" at bounding box center [355, 113] width 80 height 25
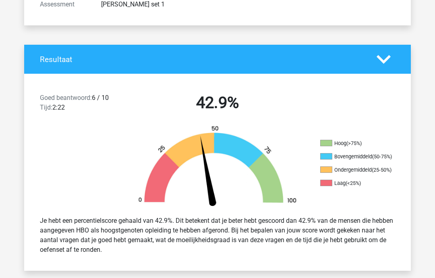
scroll to position [0, 0]
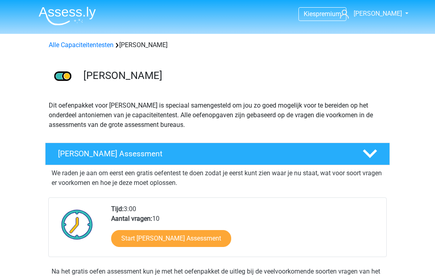
scroll to position [175, 0]
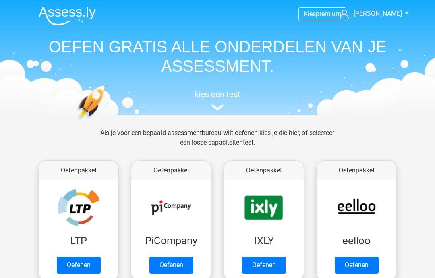
scroll to position [578, 0]
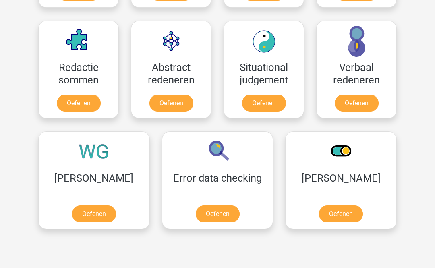
click at [72, 205] on link "Oefenen" at bounding box center [94, 213] width 44 height 17
